Goal: Task Accomplishment & Management: Use online tool/utility

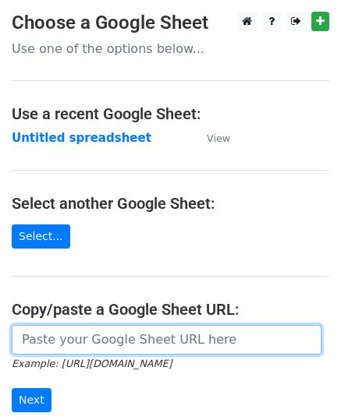
click at [144, 339] on input "url" at bounding box center [167, 340] width 310 height 30
paste input "[URL][DOMAIN_NAME]"
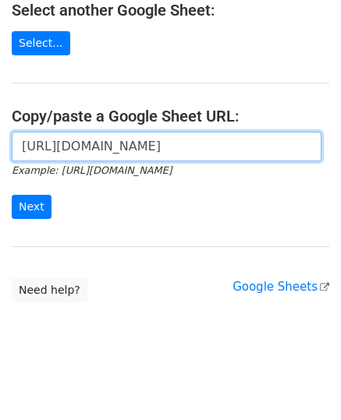
scroll to position [197, 0]
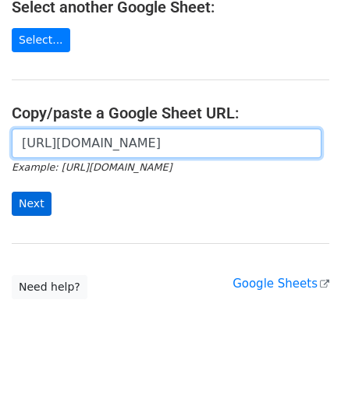
type input "[URL][DOMAIN_NAME]"
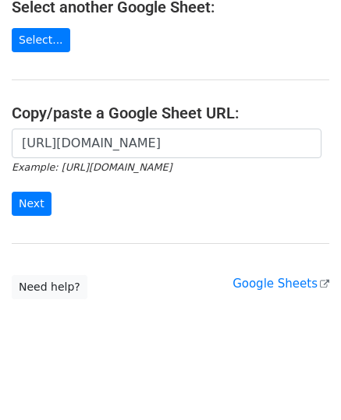
drag, startPoint x: 27, startPoint y: 189, endPoint x: 0, endPoint y: 194, distance: 27.7
click at [28, 181] on form "[URL][DOMAIN_NAME] Example: [URL][DOMAIN_NAME] Next" at bounding box center [170, 172] width 317 height 87
click at [28, 201] on input "Next" at bounding box center [32, 204] width 40 height 24
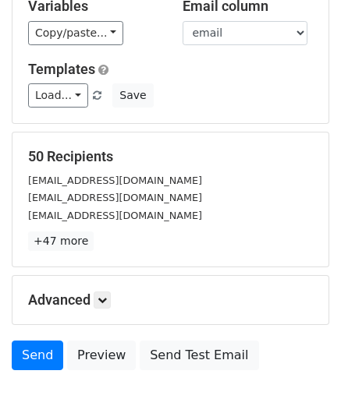
scroll to position [244, 0]
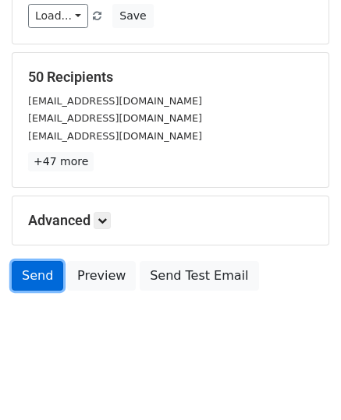
click at [22, 265] on link "Send" at bounding box center [37, 276] width 51 height 30
